Goal: Task Accomplishment & Management: Use online tool/utility

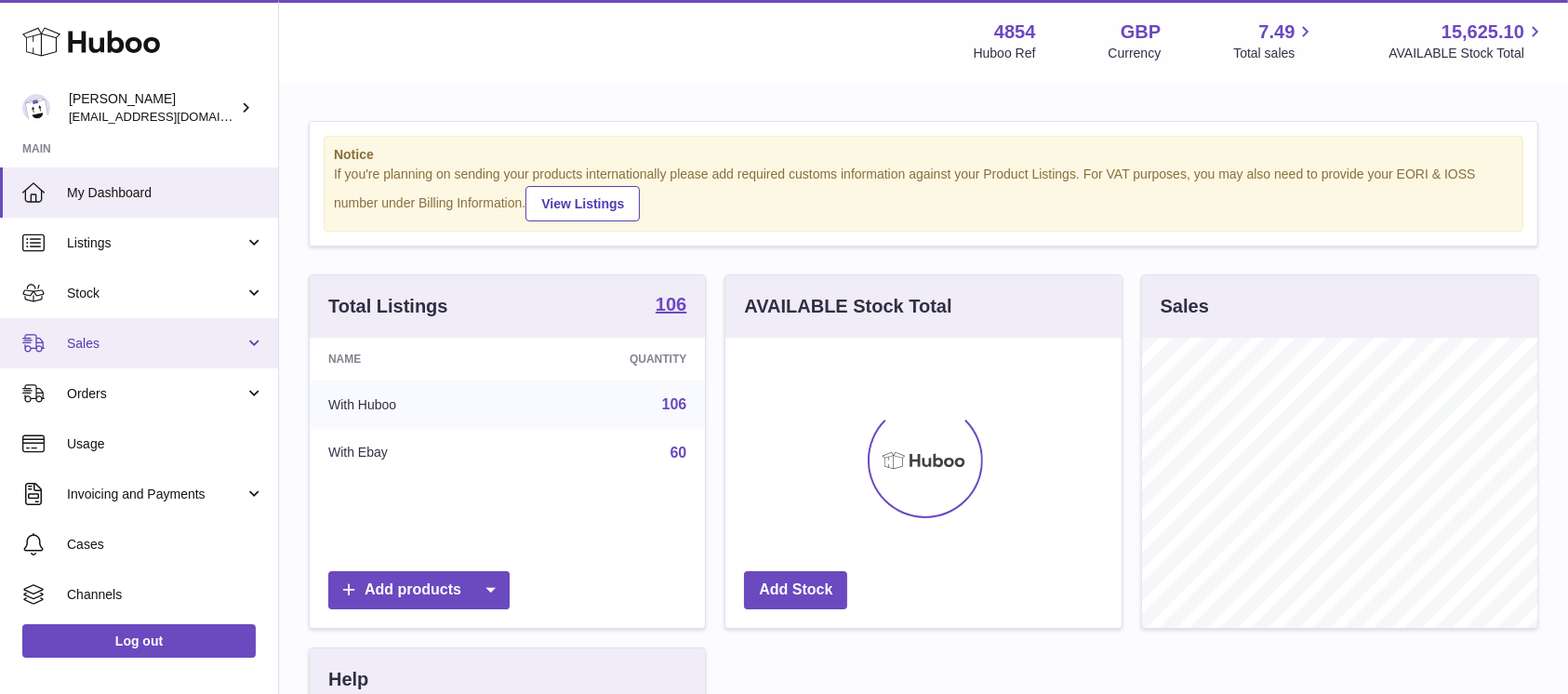
click at [194, 339] on span "Sales" at bounding box center [155, 344] width 178 height 18
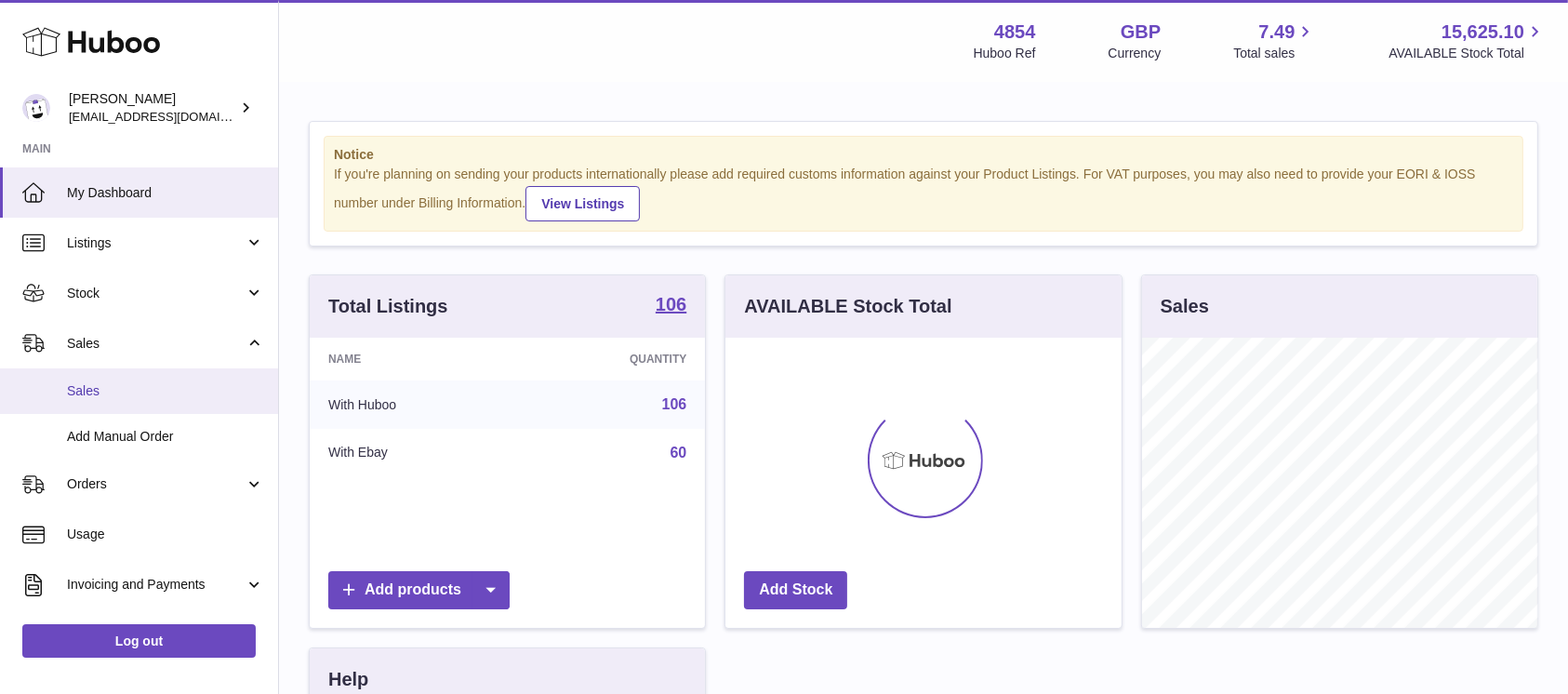
click at [174, 380] on link "Sales" at bounding box center [139, 391] width 278 height 46
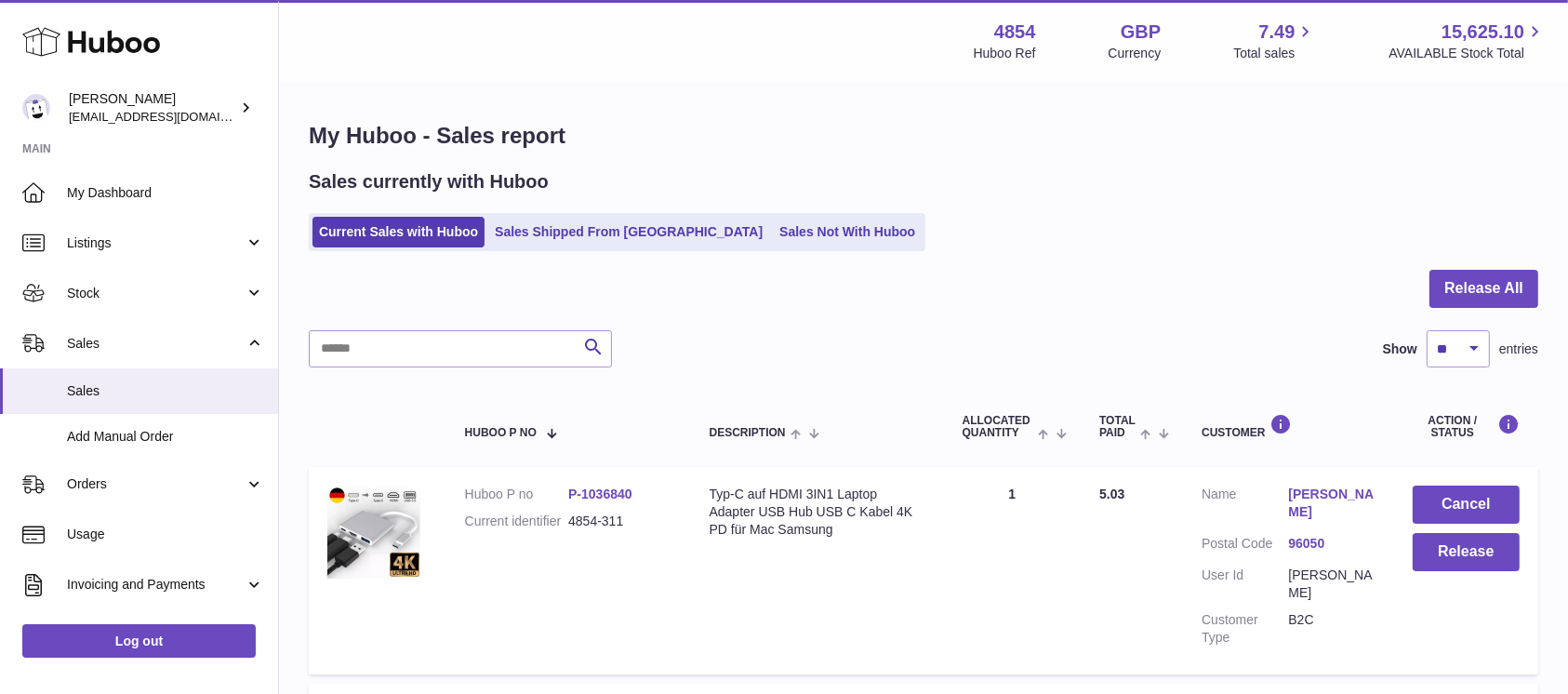
click at [1467, 316] on div at bounding box center [924, 300] width 1229 height 61
click at [1439, 301] on button "Release All" at bounding box center [1485, 289] width 109 height 38
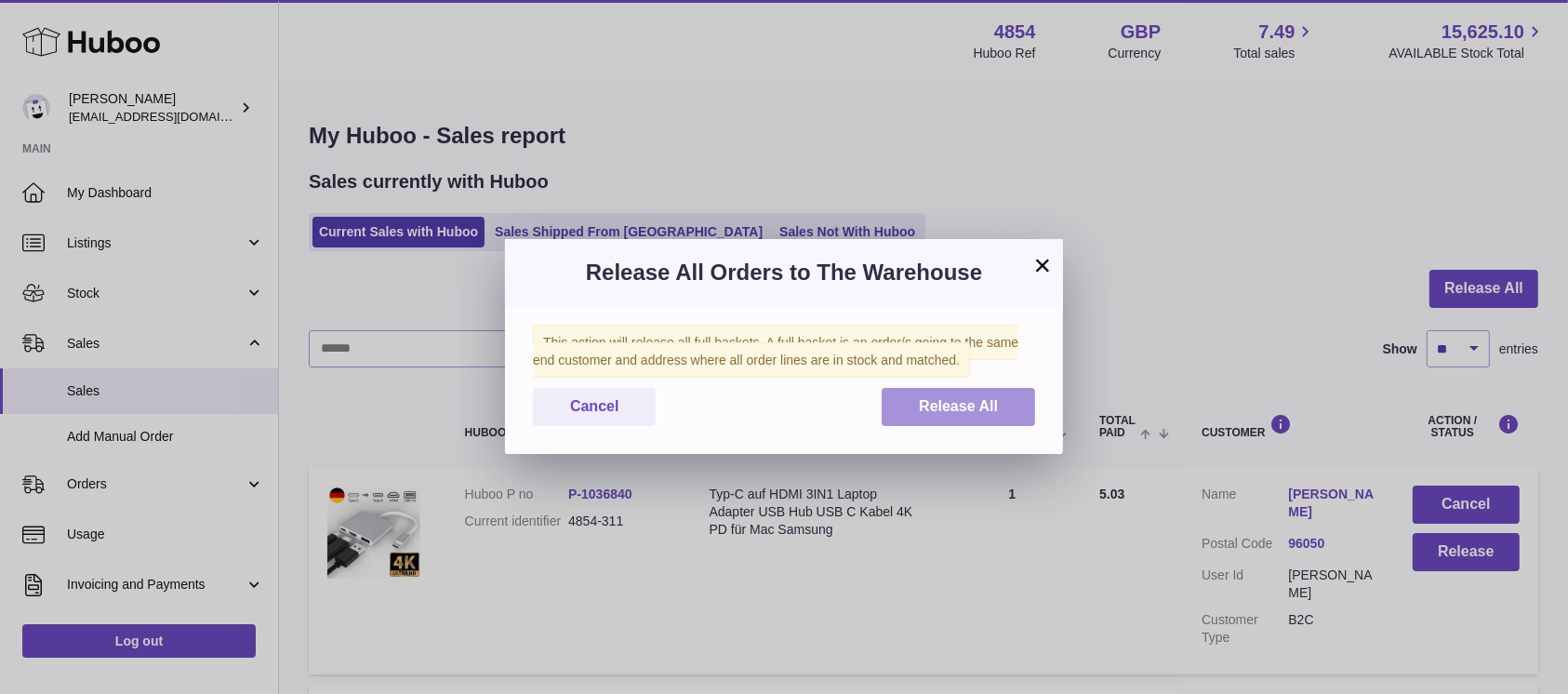
click at [943, 391] on button "Release All" at bounding box center [958, 407] width 154 height 38
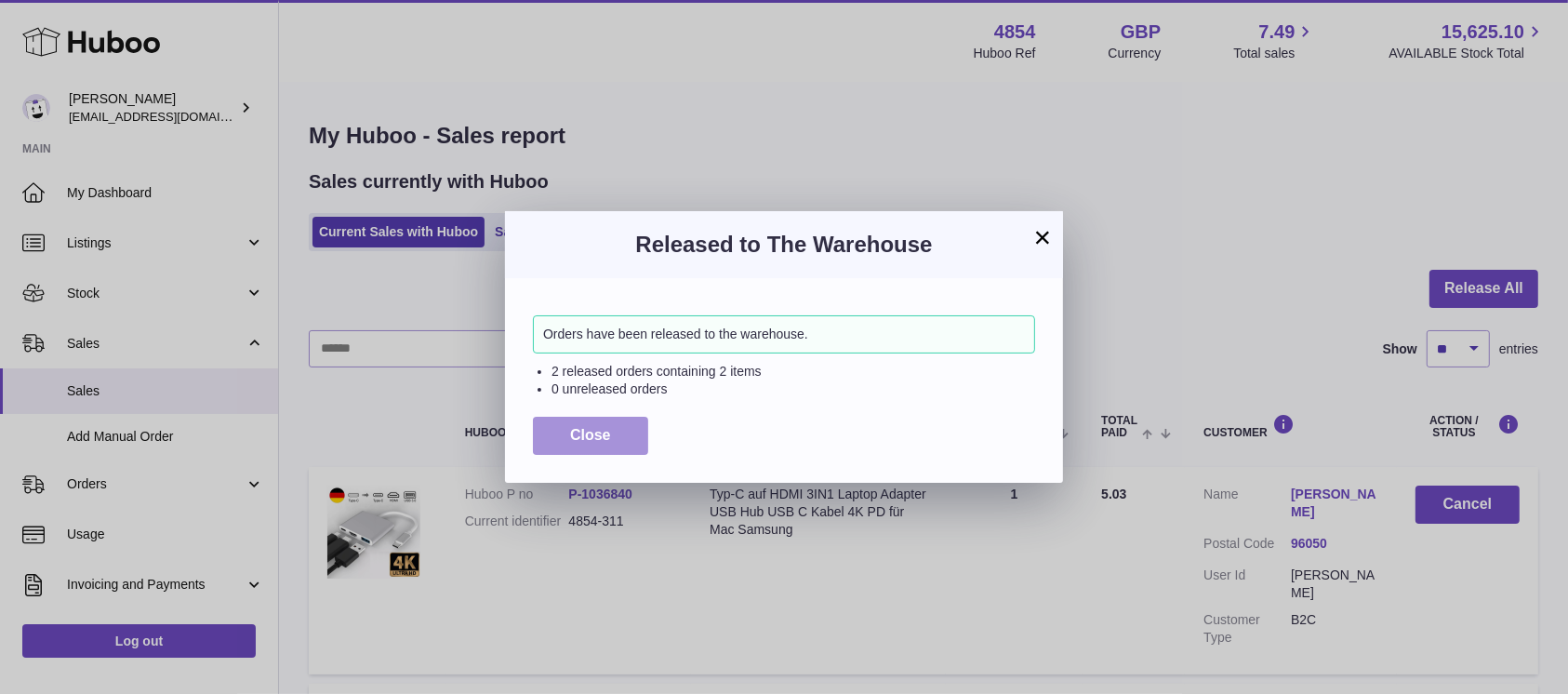
click at [574, 435] on span "Close" at bounding box center [590, 435] width 41 height 16
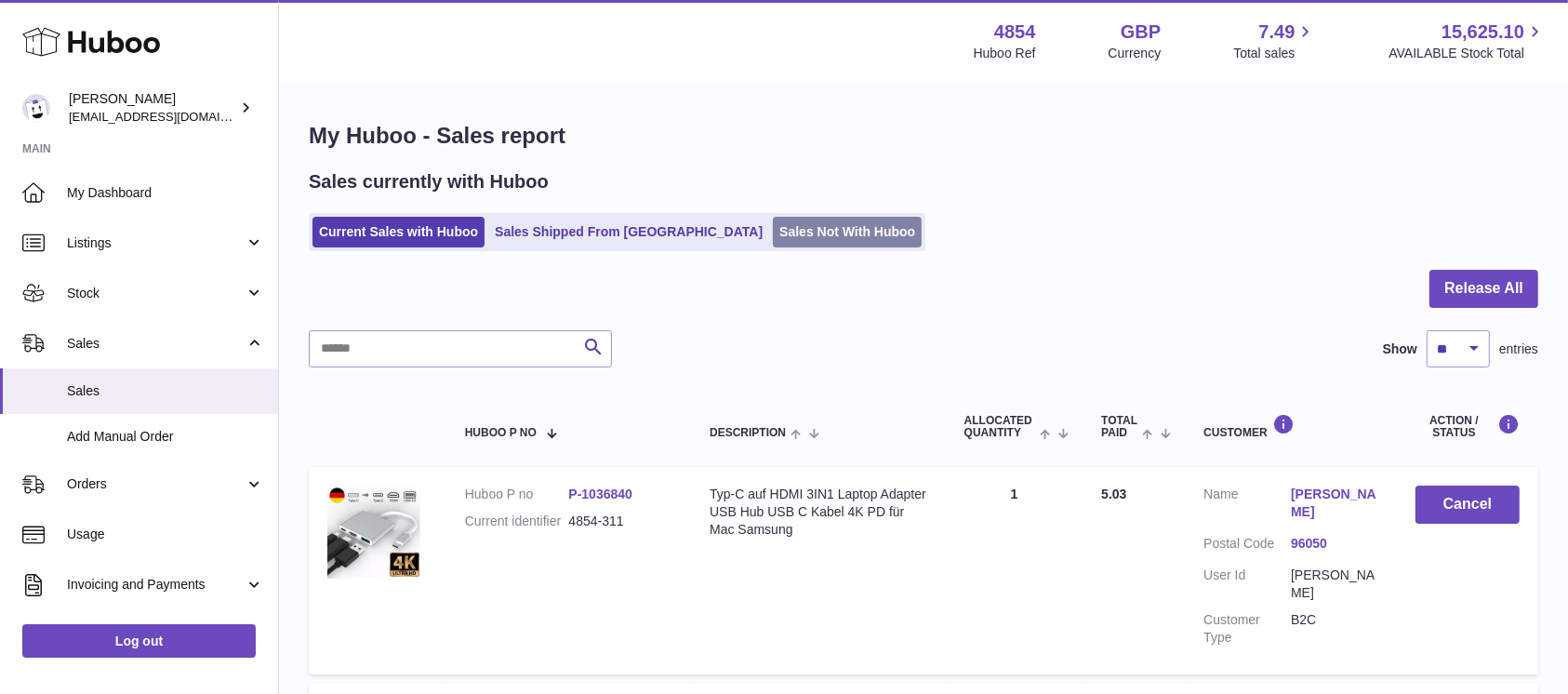
click at [773, 226] on link "Sales Not With Huboo" at bounding box center [847, 231] width 149 height 31
